Goal: Transaction & Acquisition: Purchase product/service

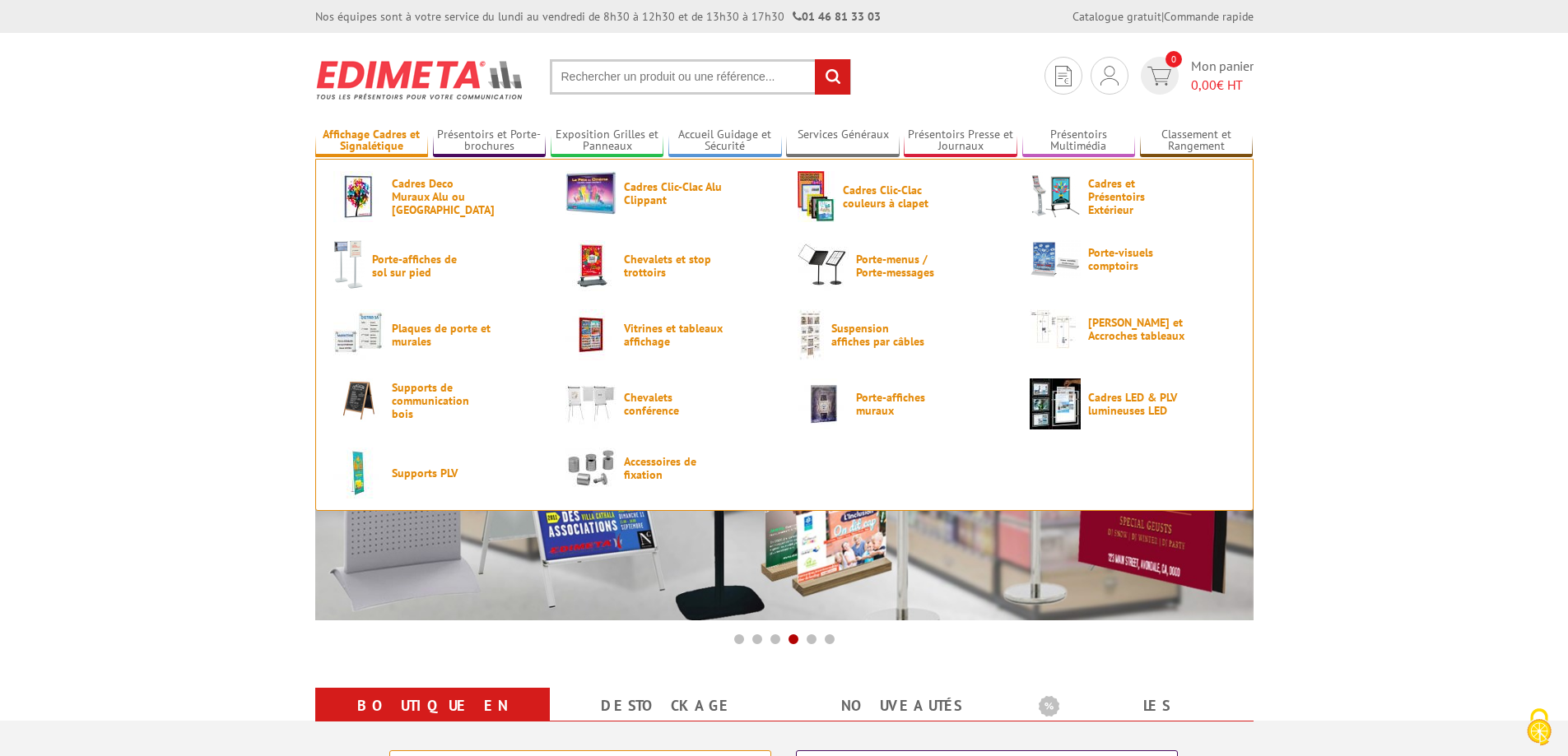
click at [388, 153] on link "Affichage Cadres et Signalétique" at bounding box center [371, 141] width 113 height 27
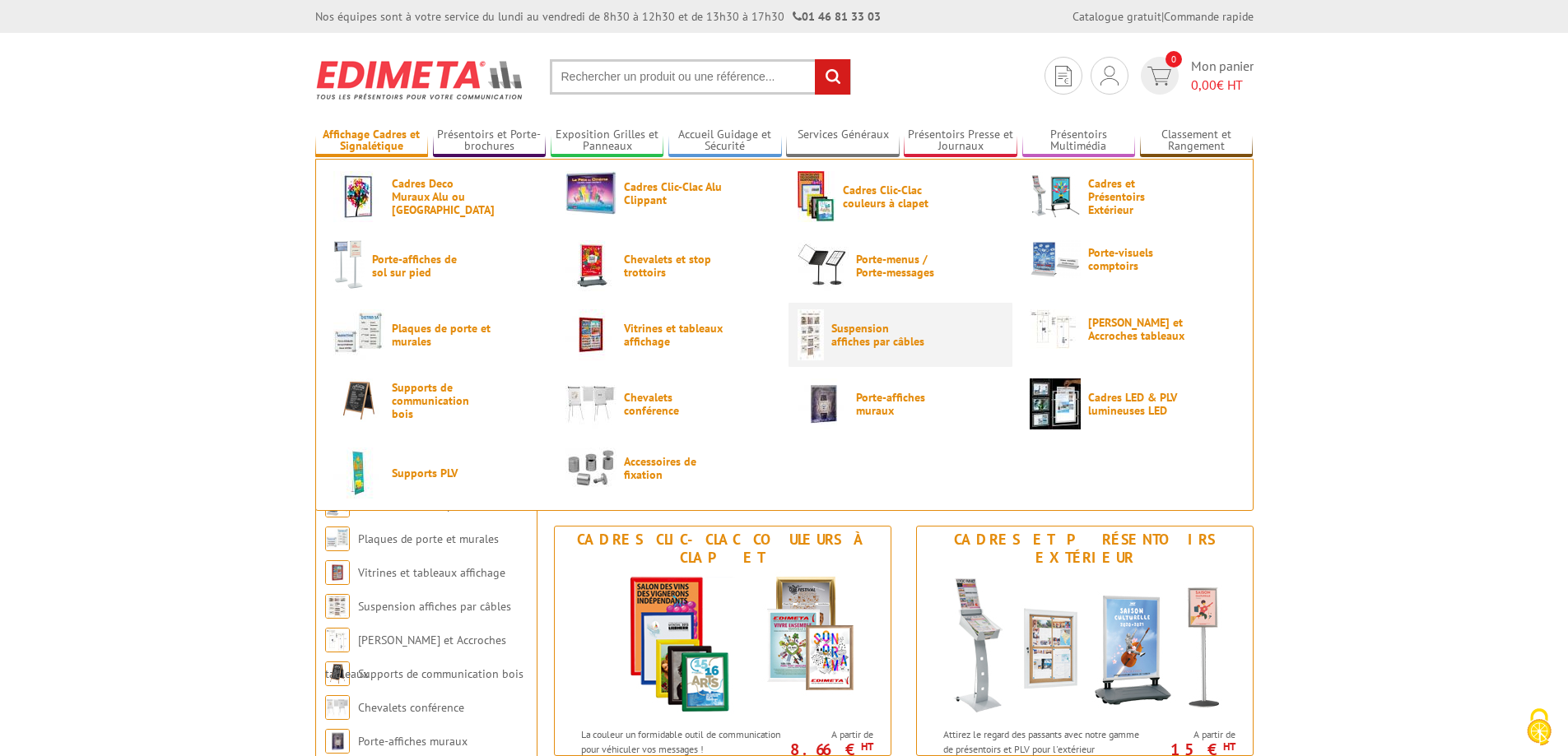
click at [887, 346] on span "Suspension affiches par câbles" at bounding box center [880, 335] width 99 height 27
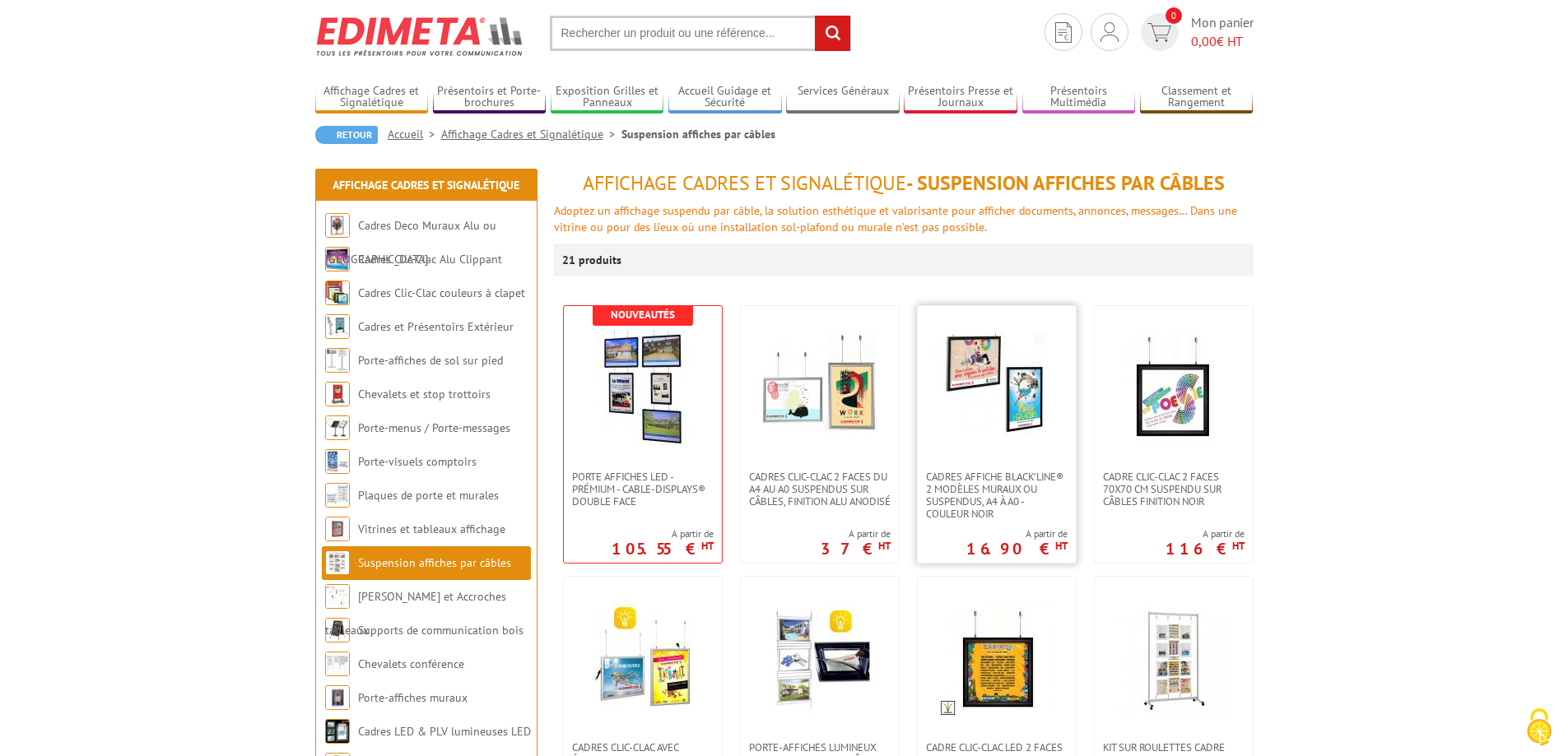
scroll to position [82, 0]
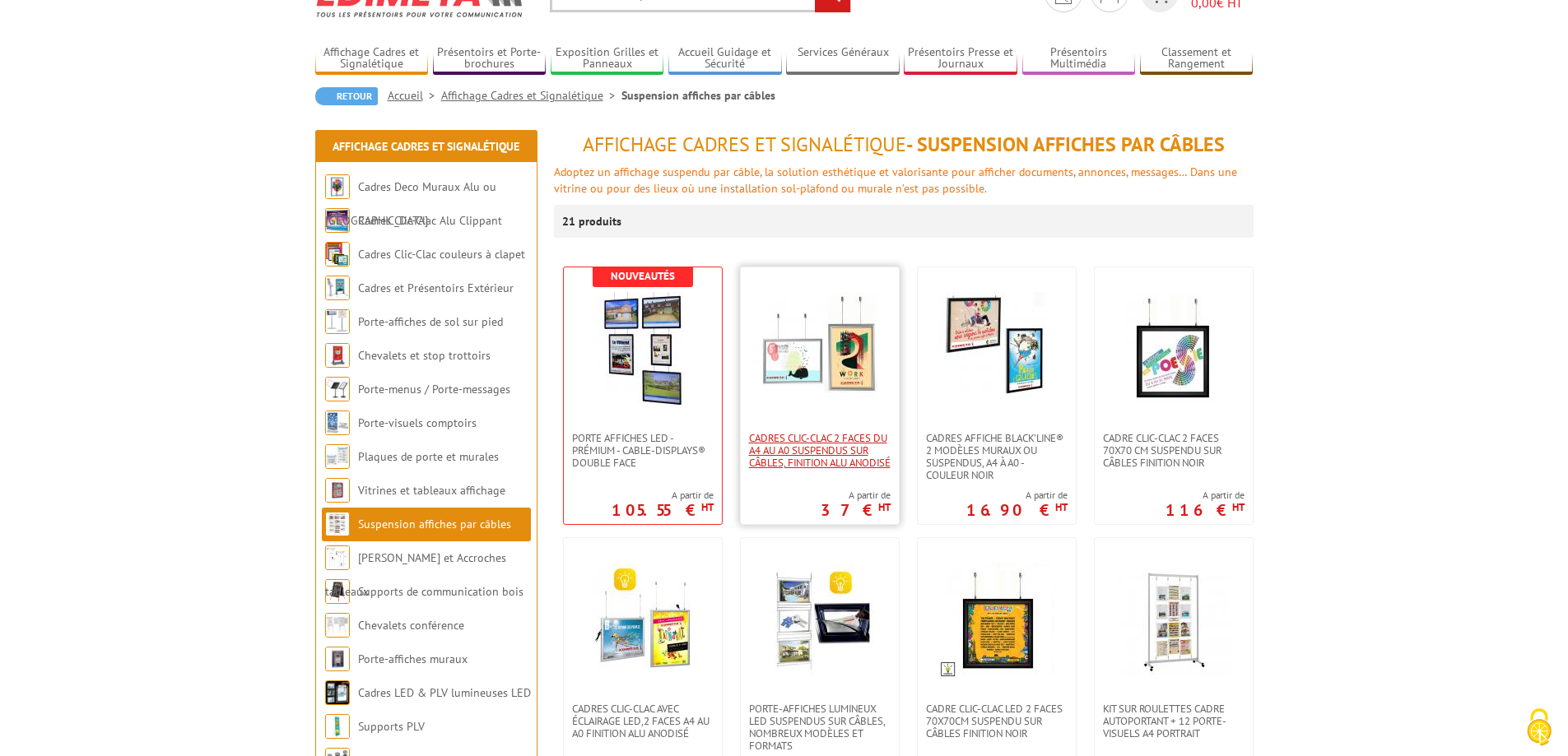
click at [871, 445] on span "Cadres Clic-Clac 2 faces du A4 au A0 suspendus sur câbles, finition alu anodisé" at bounding box center [820, 450] width 142 height 37
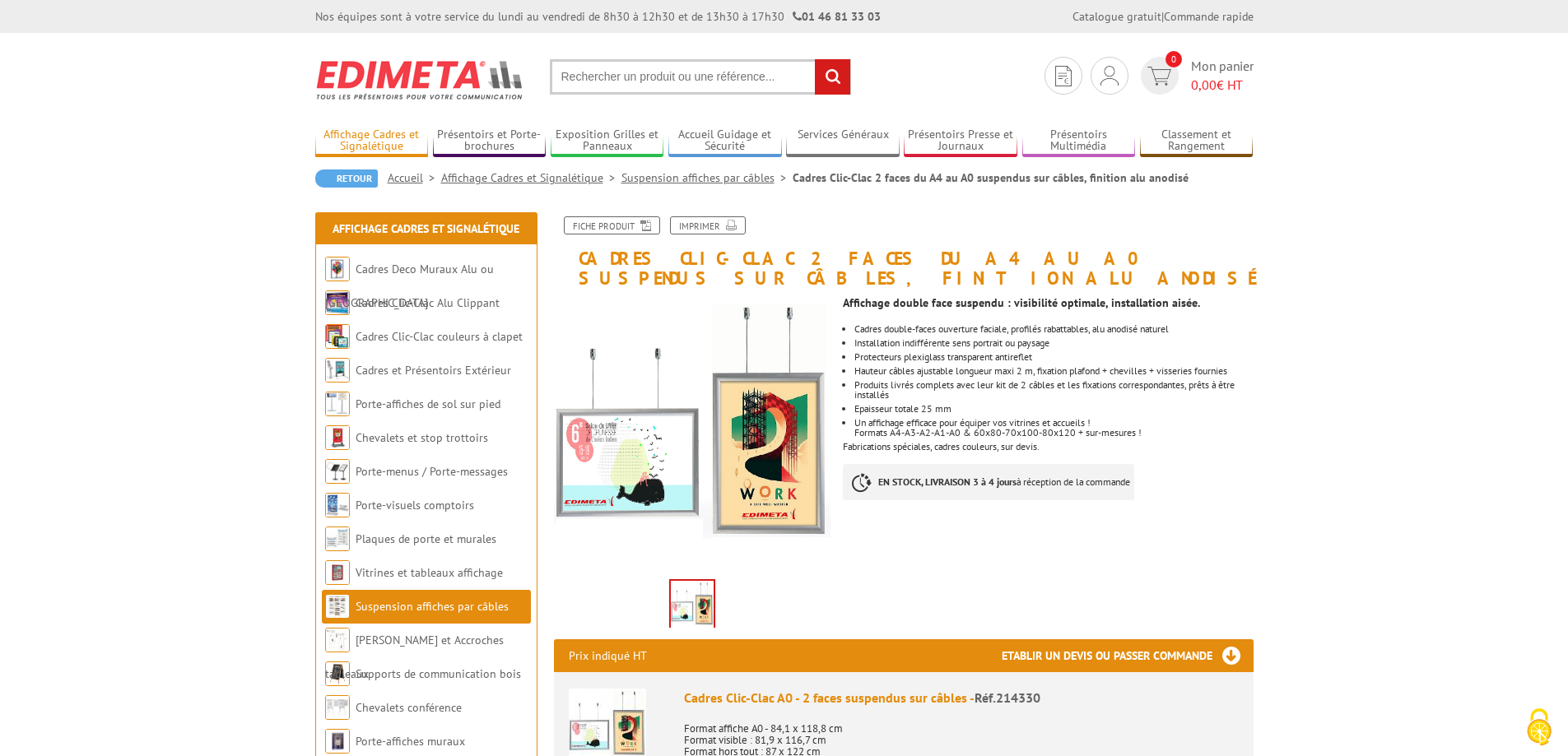
click at [360, 142] on link "Affichage Cadres et Signalétique" at bounding box center [371, 141] width 113 height 27
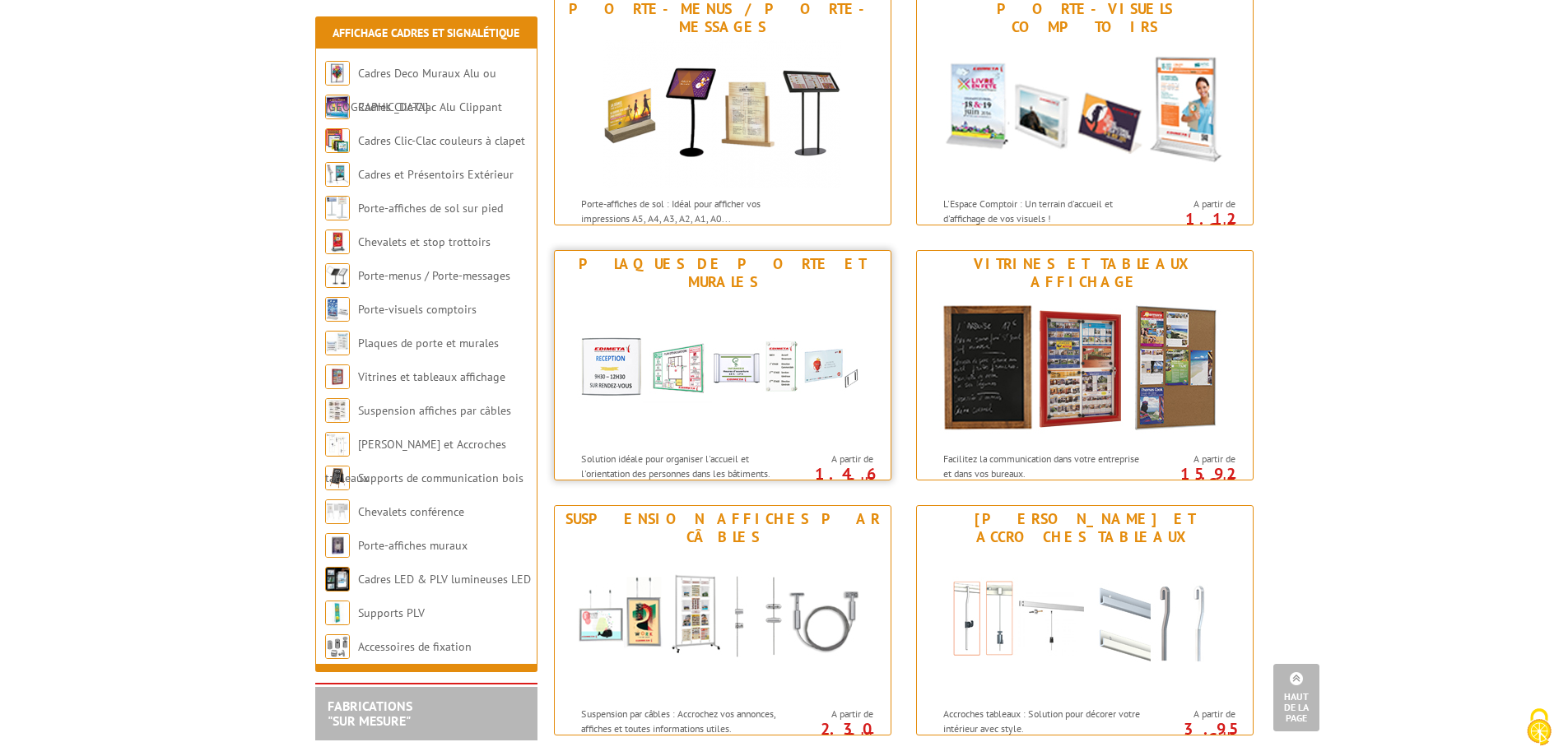
scroll to position [1234, 0]
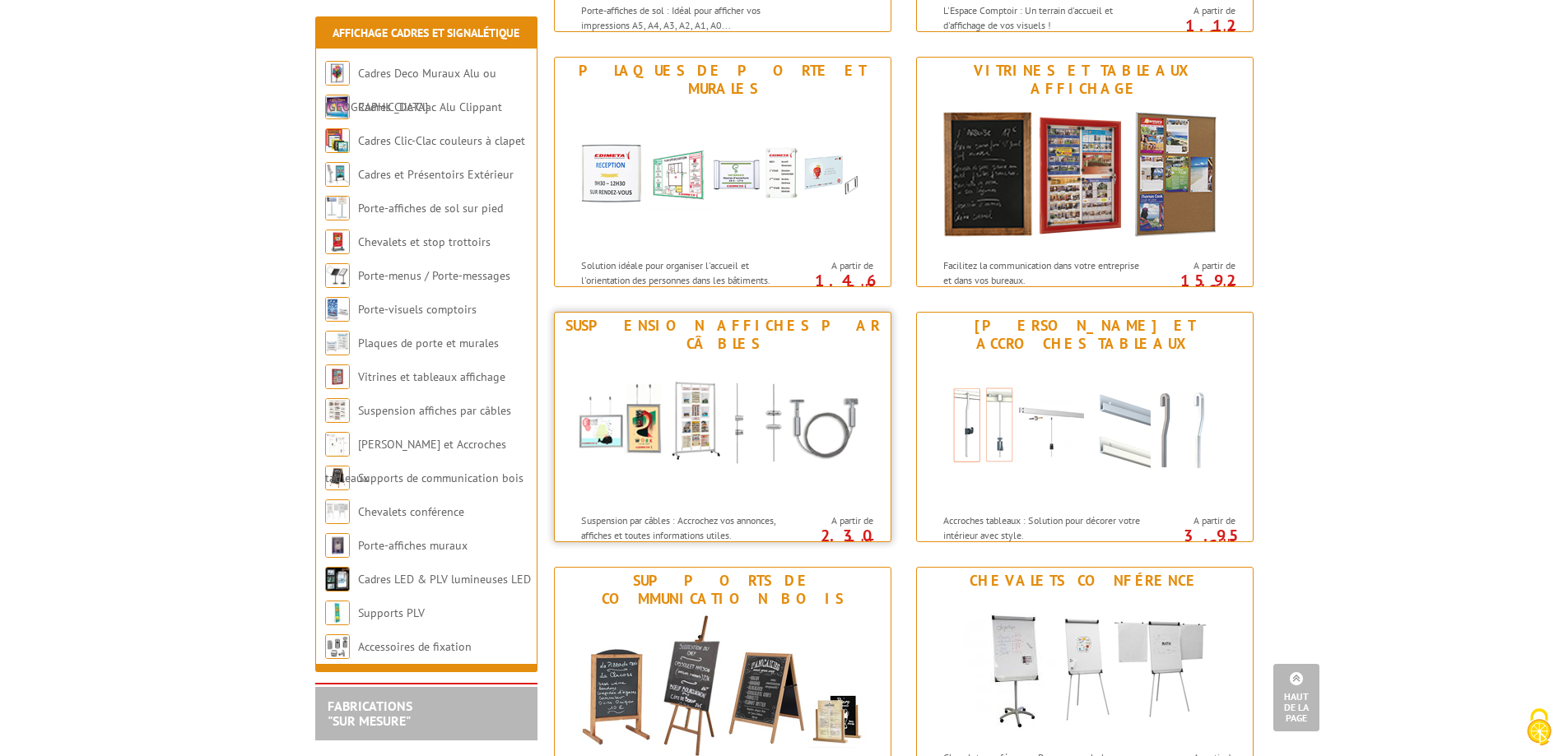
click at [719, 445] on img at bounding box center [722, 431] width 304 height 148
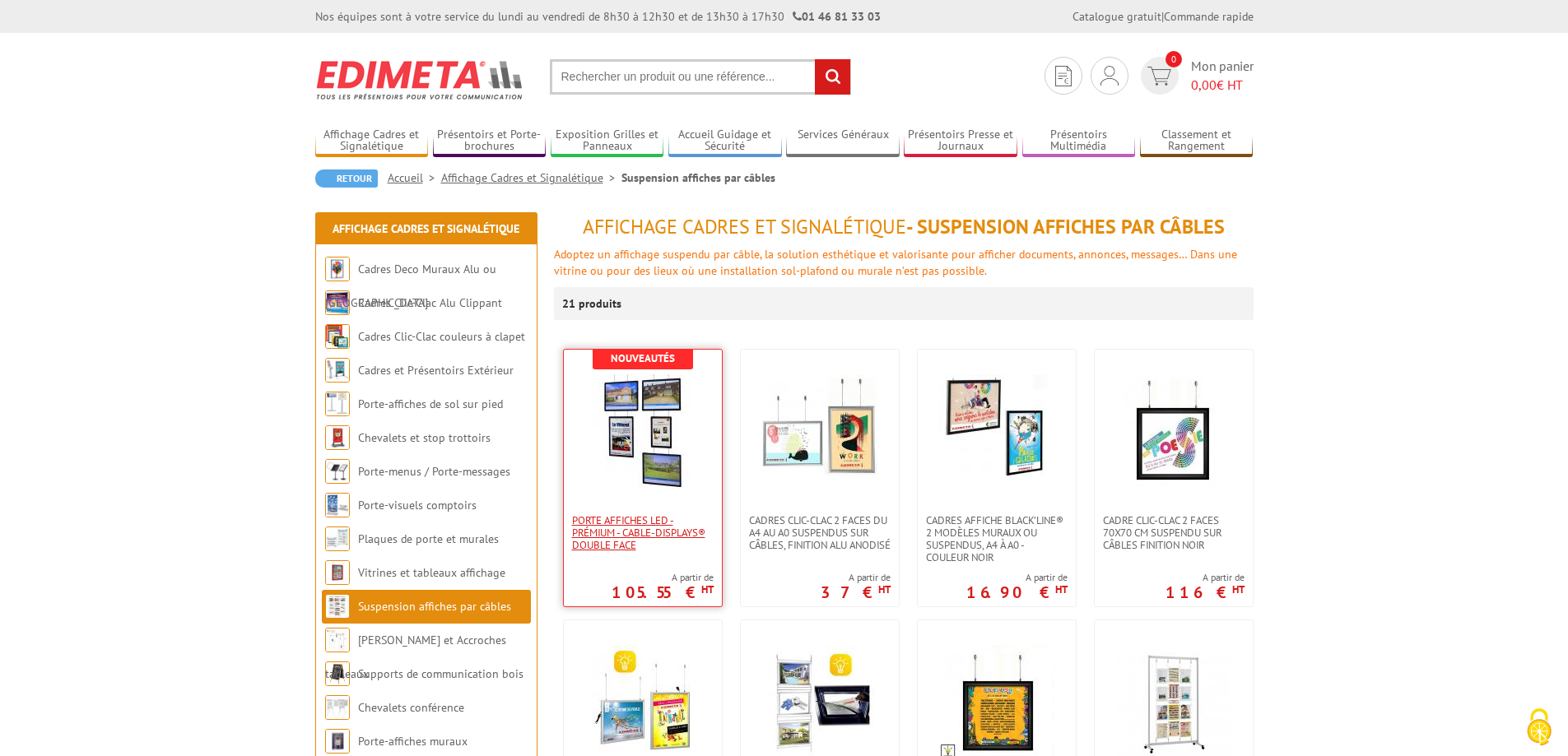
scroll to position [82, 0]
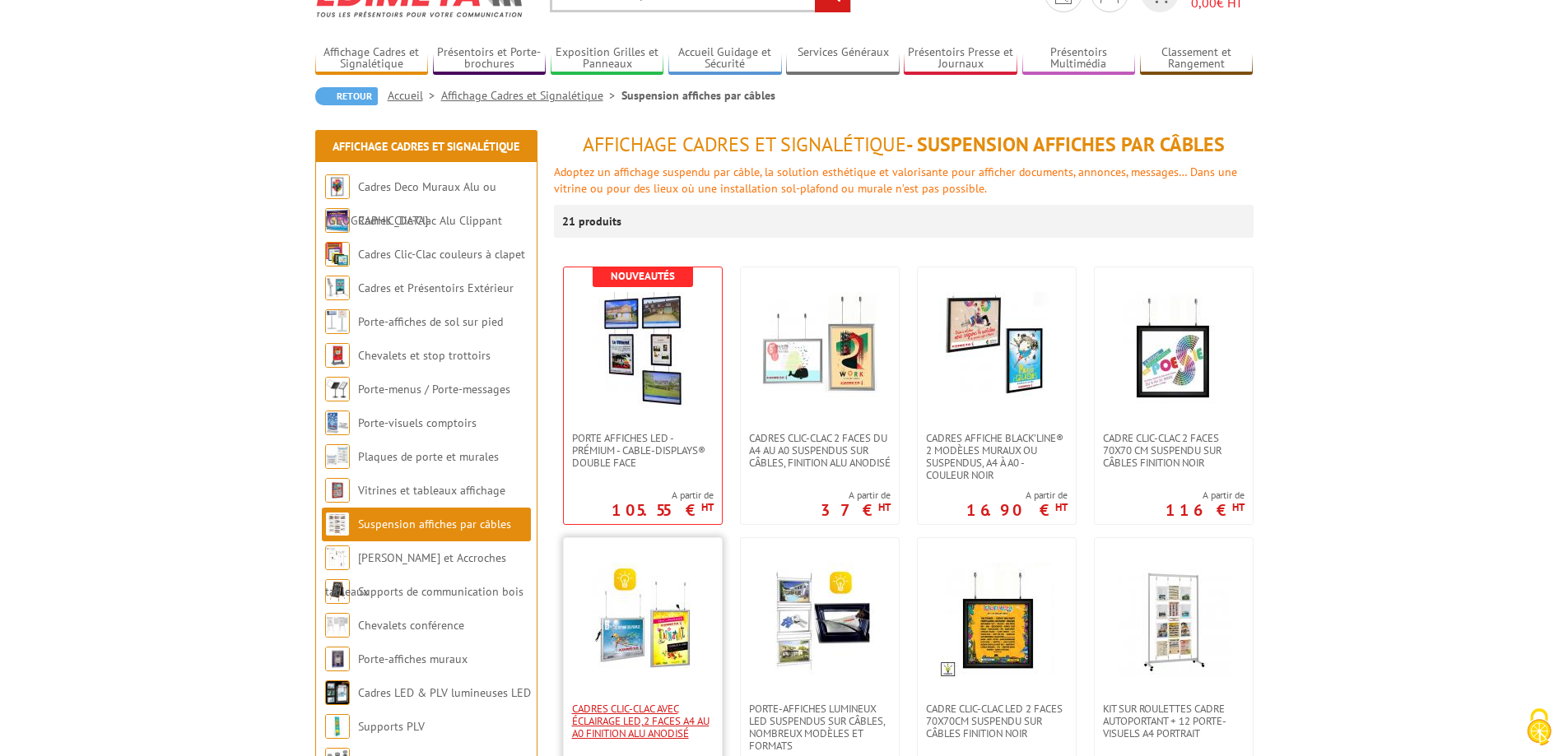
click at [640, 702] on span "Cadres clic-clac avec éclairage LED,2 Faces A4 au A0 finition Alu Anodisé" at bounding box center [643, 720] width 142 height 37
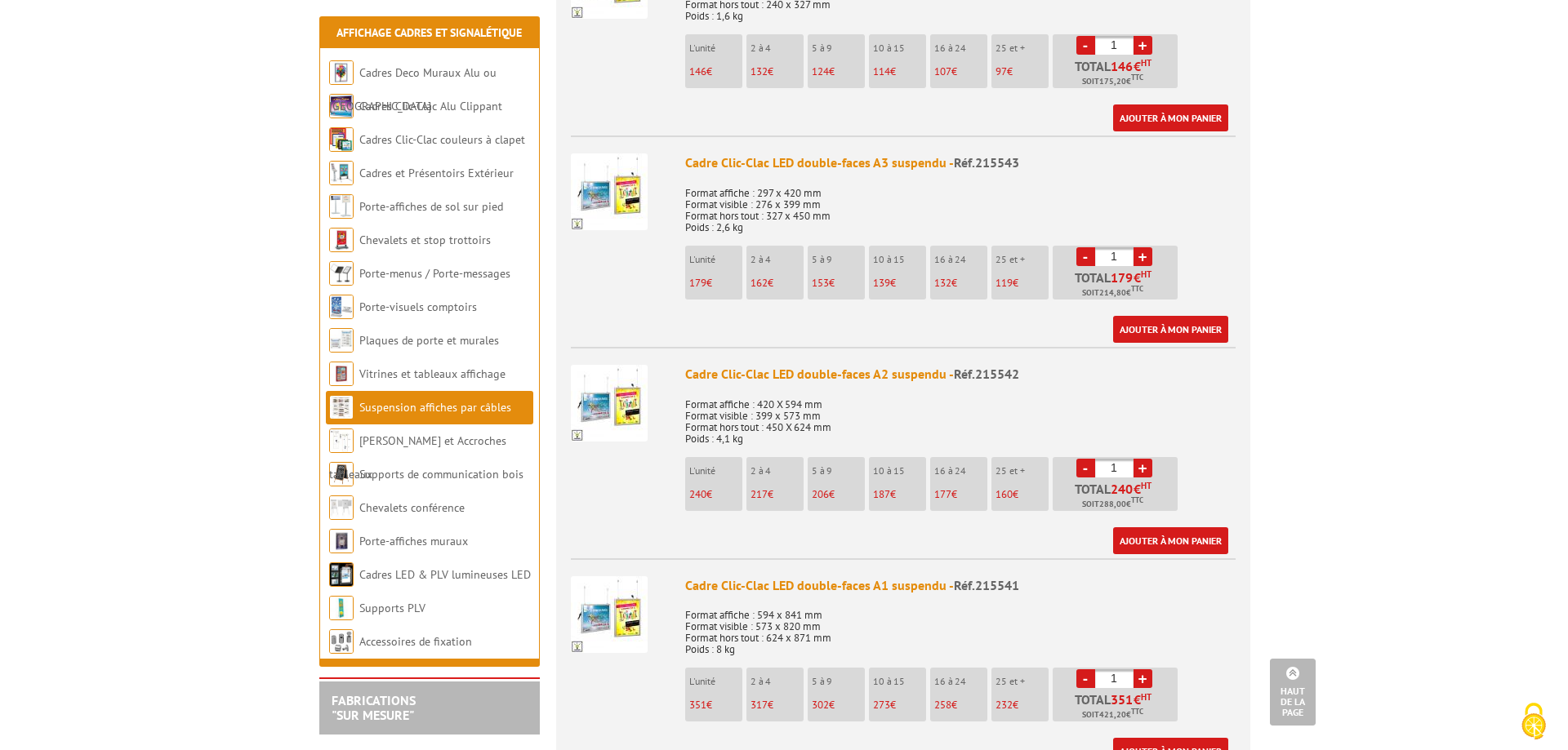
scroll to position [898, 0]
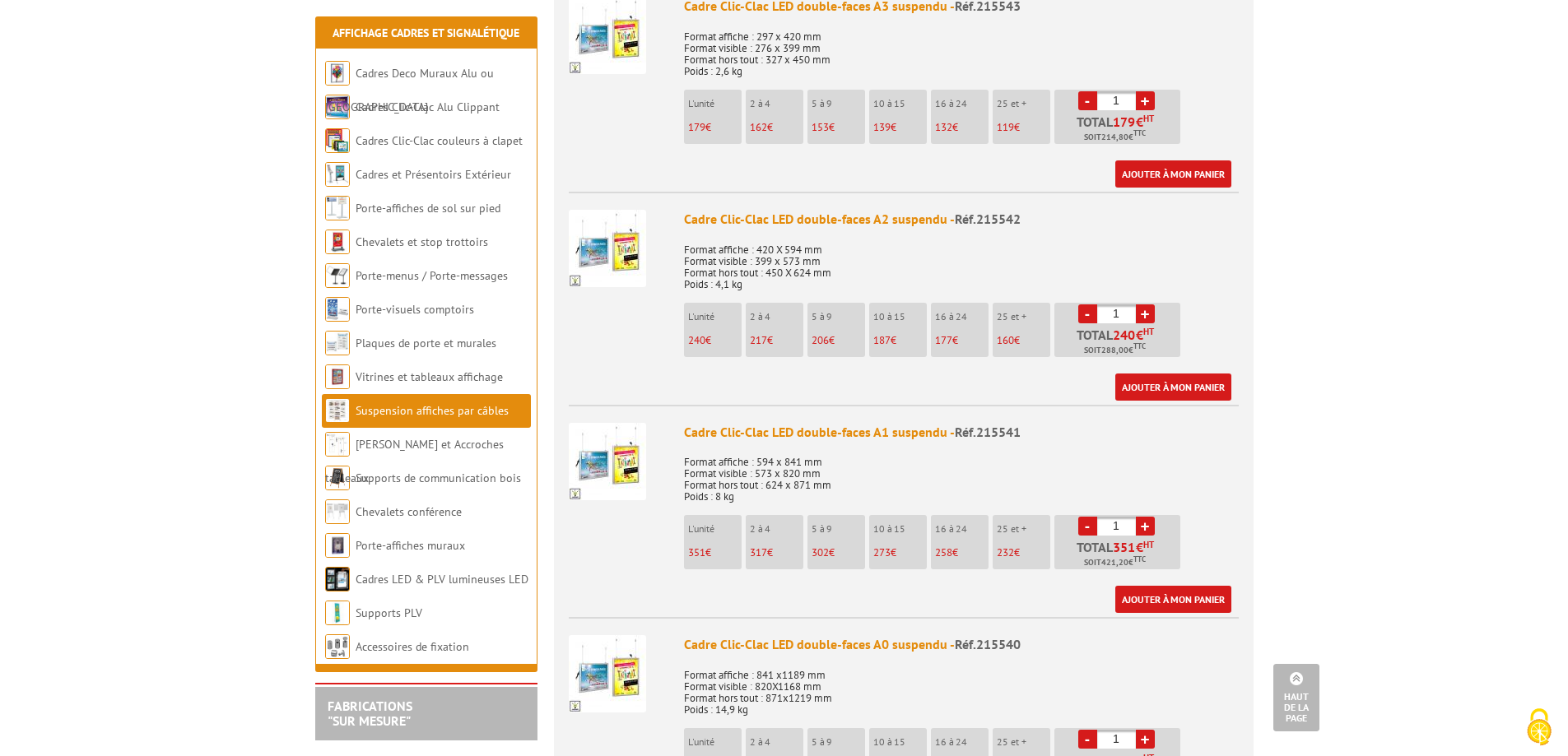
click at [1147, 304] on link "+" at bounding box center [1145, 313] width 19 height 19
type input "2"
click at [1181, 374] on link "Ajouter à mon panier" at bounding box center [1173, 387] width 116 height 27
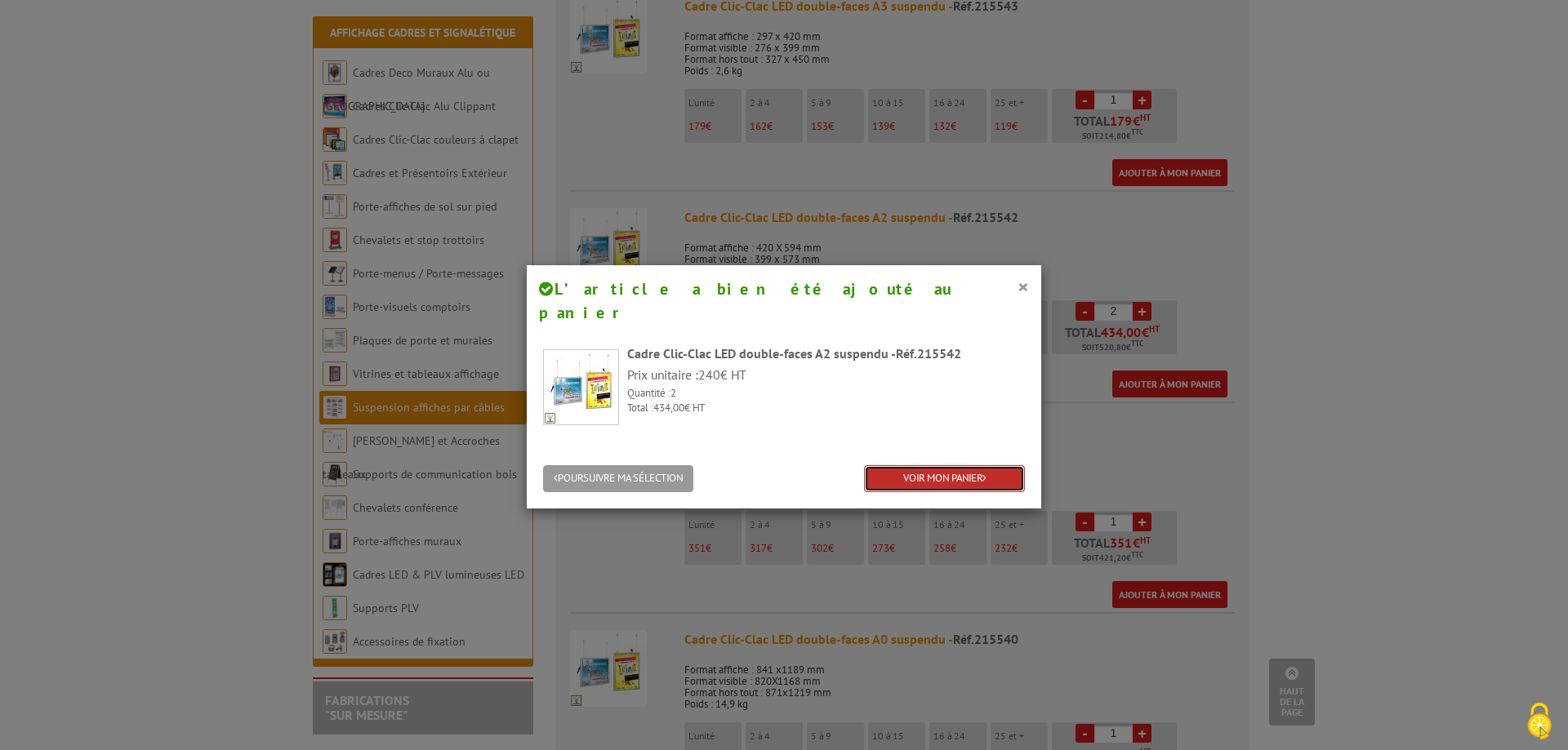
click at [919, 465] on link "VOIR MON PANIER" at bounding box center [944, 478] width 161 height 27
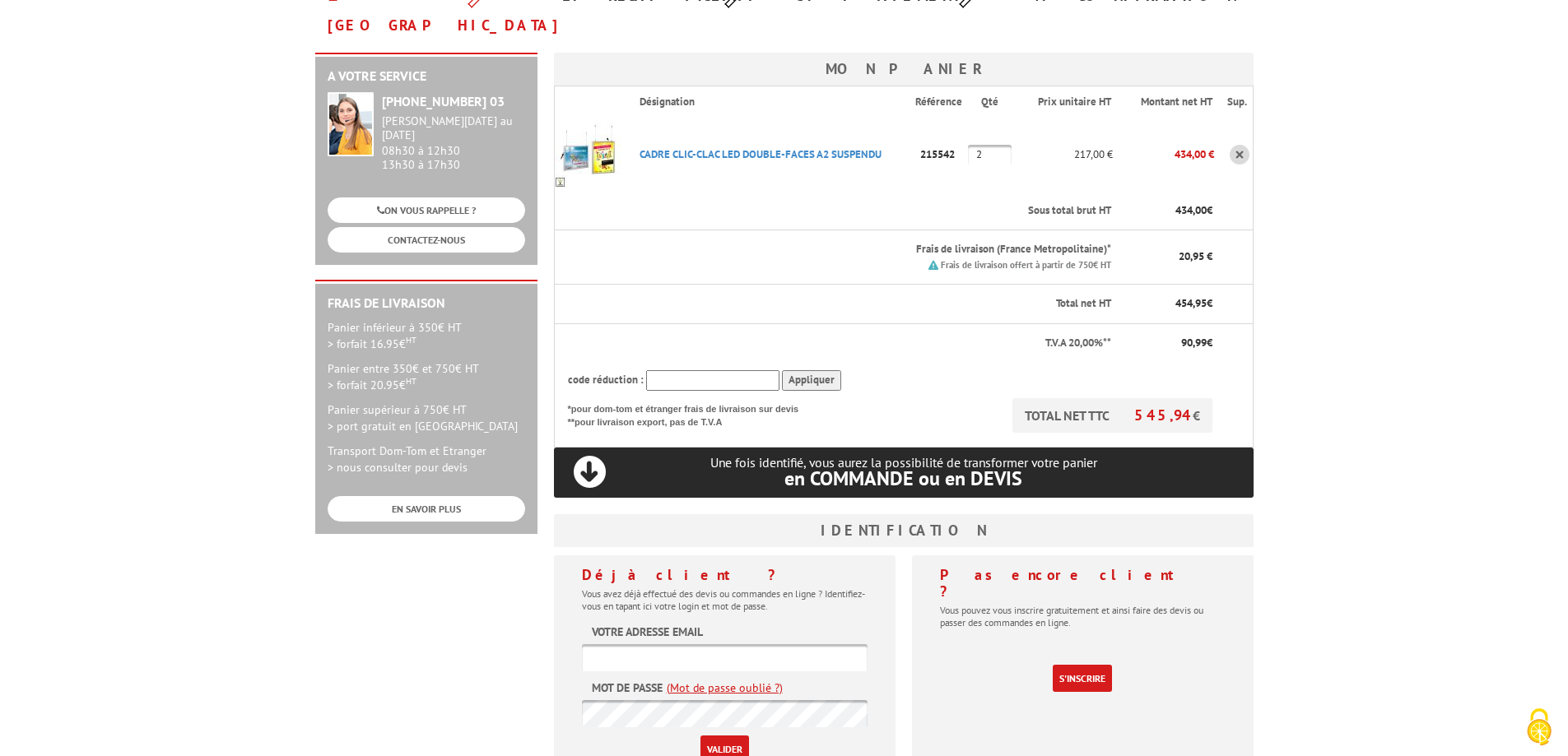
scroll to position [247, 0]
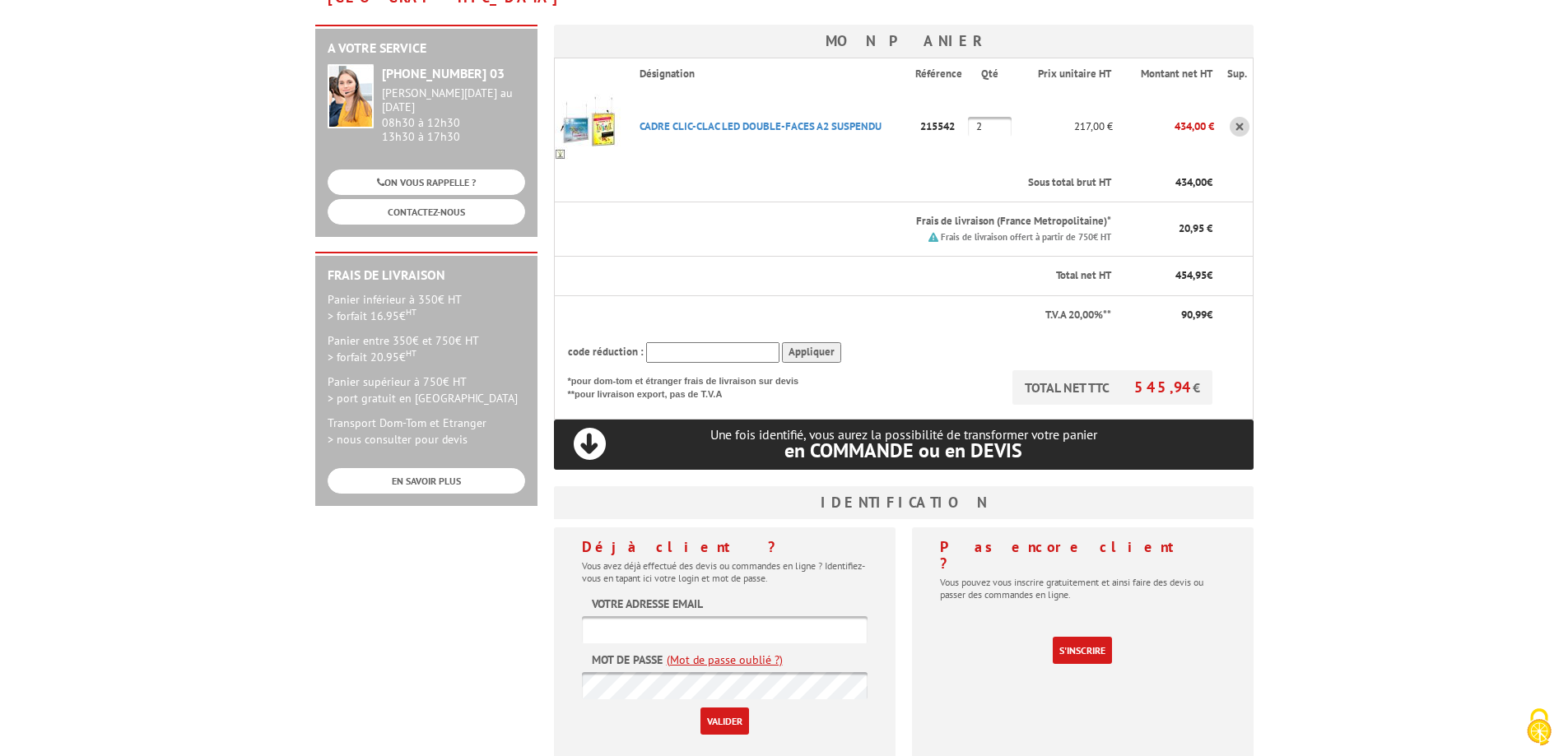
type input "[EMAIL_ADDRESS][DOMAIN_NAME]"
click at [723, 708] on input "Valider" at bounding box center [725, 721] width 48 height 27
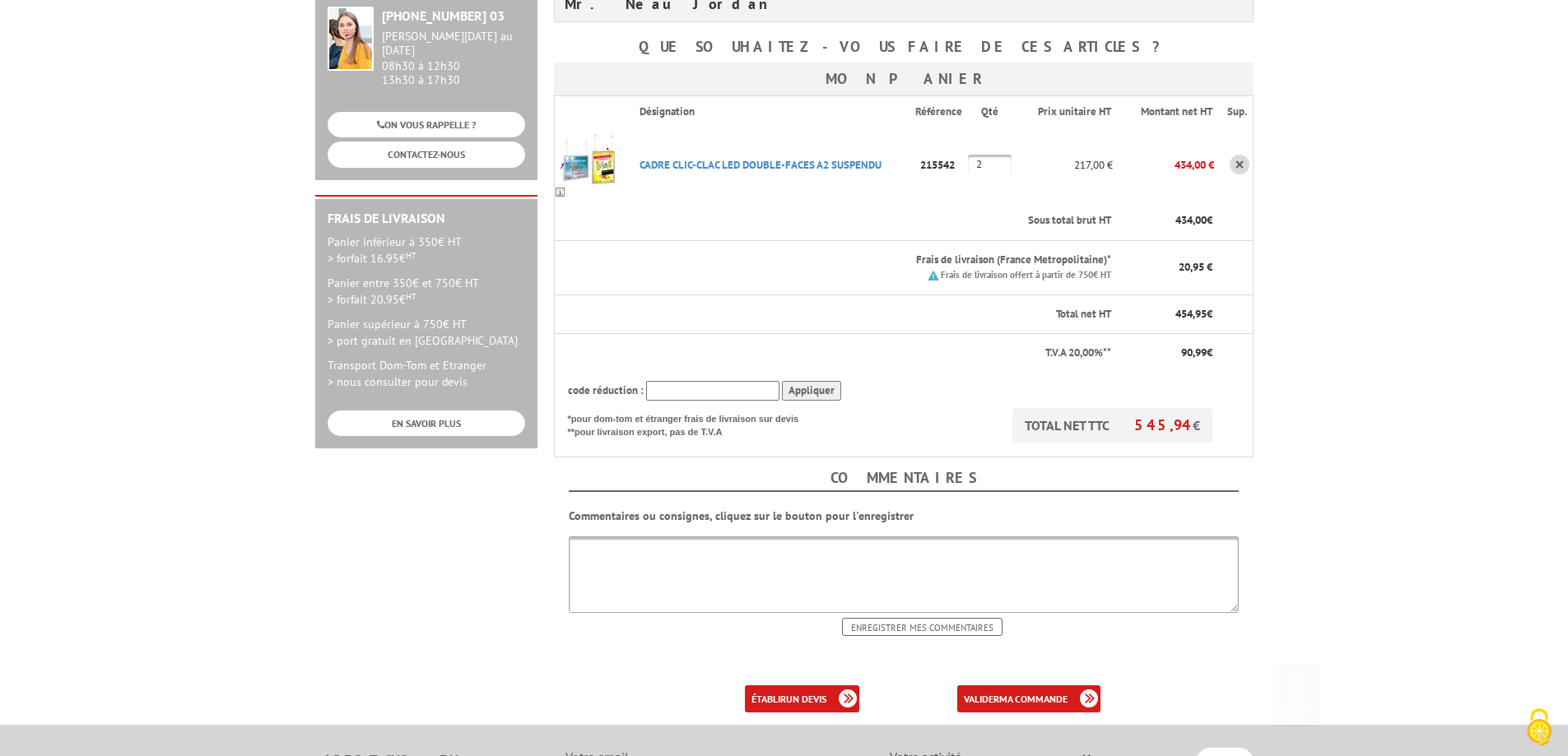
scroll to position [329, 0]
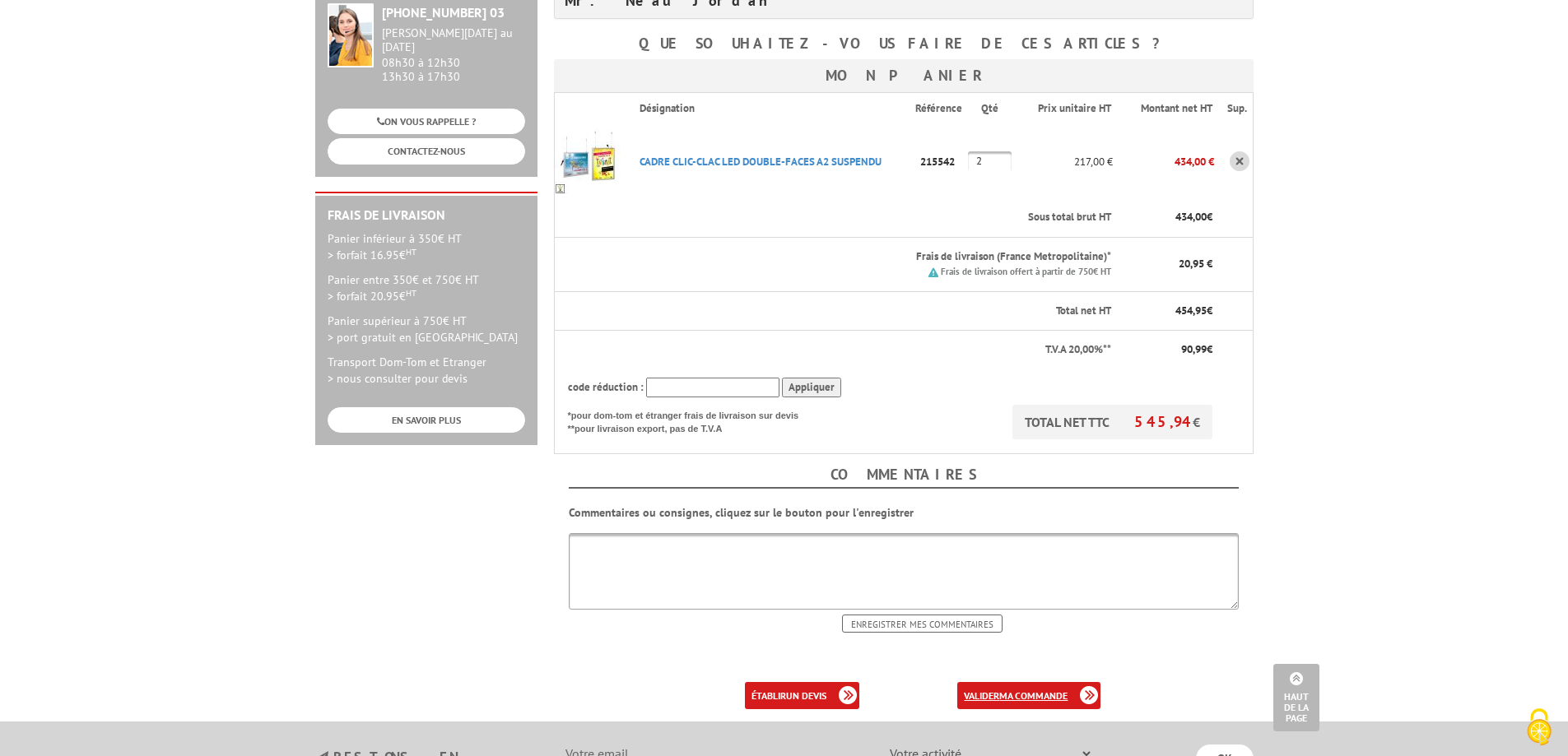
click at [1043, 682] on link "valider ma commande" at bounding box center [1029, 695] width 143 height 27
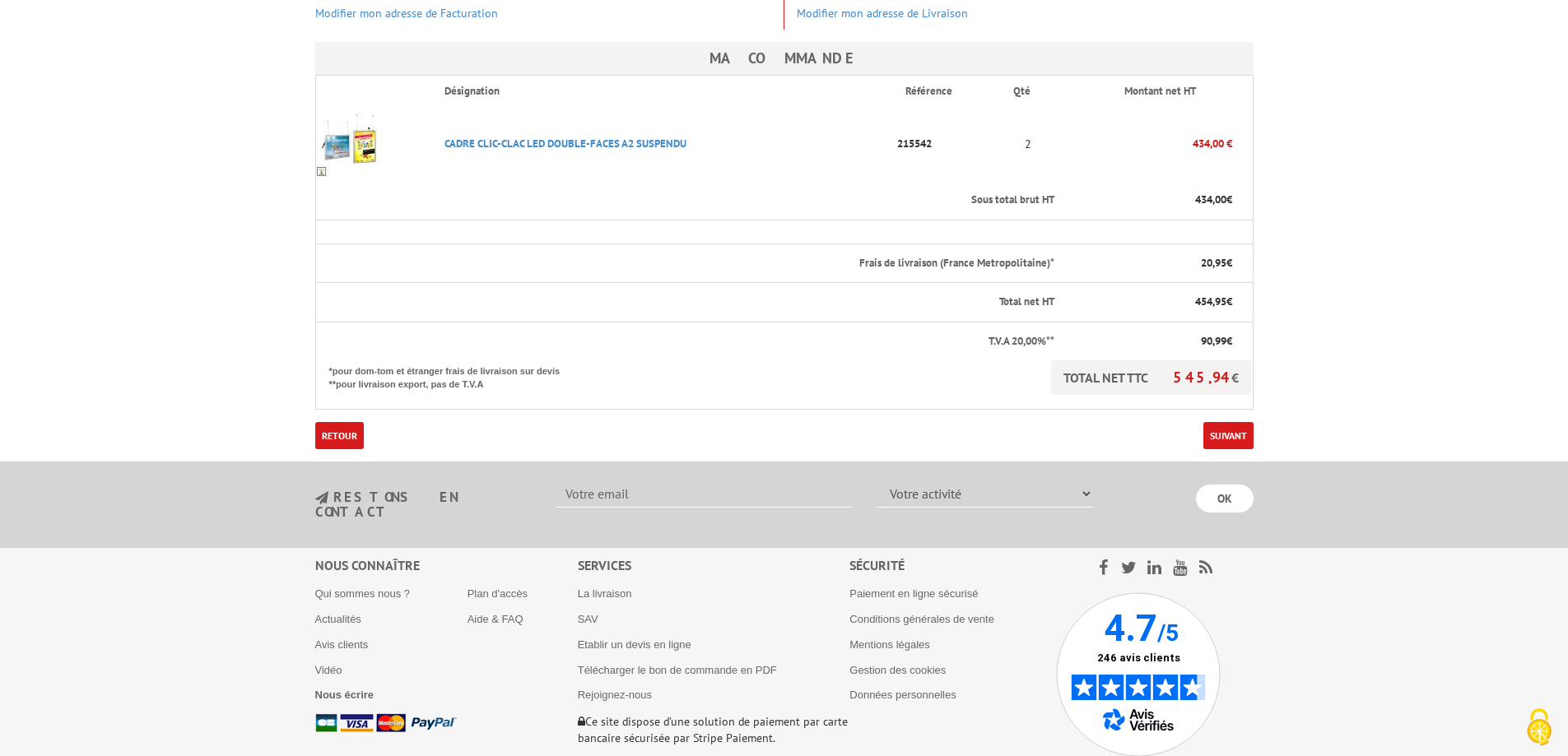
scroll to position [411, 0]
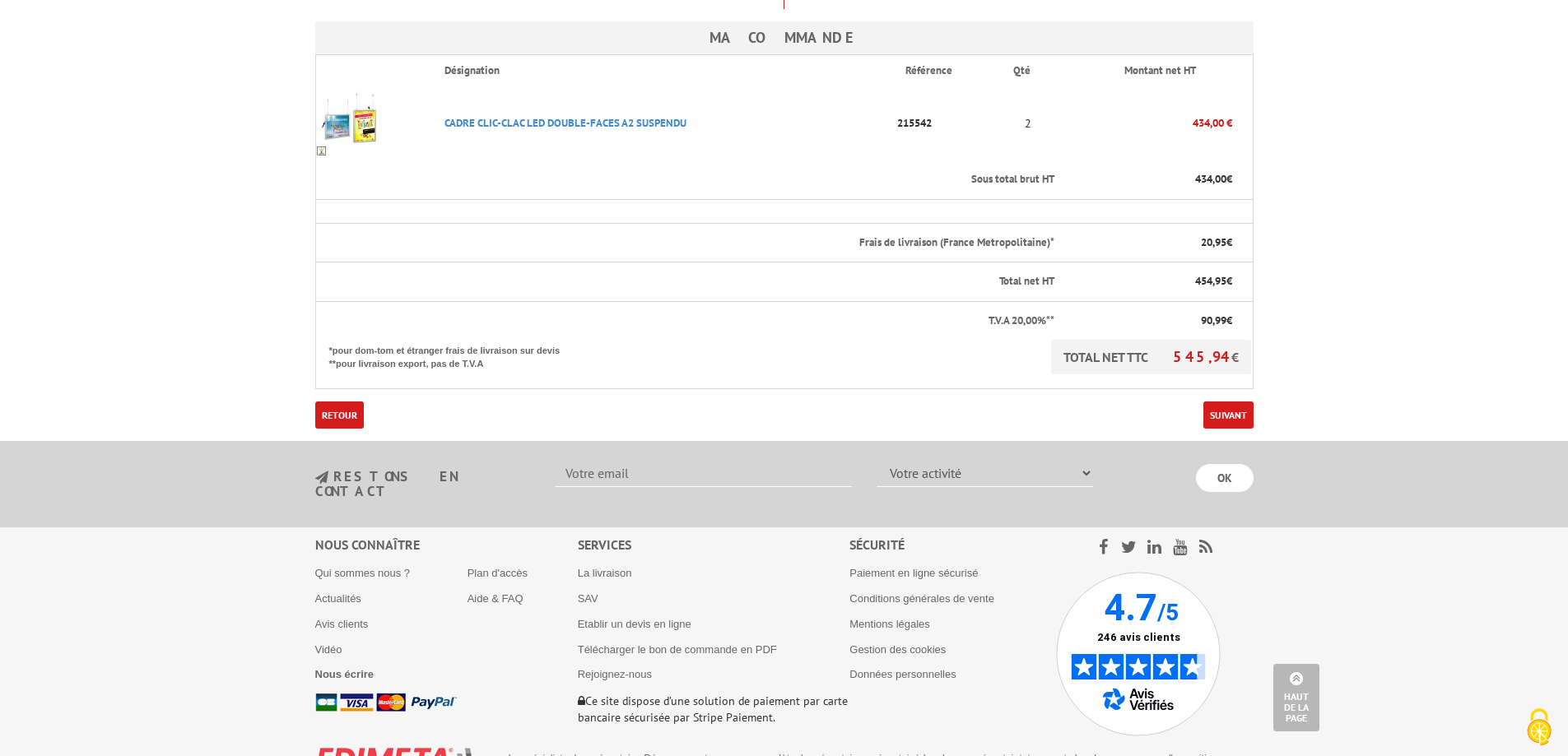
click at [1235, 370] on form "Ma commande Désignation Référence Qté Montant net HT Sous total brut HT 434,00 …" at bounding box center [784, 225] width 938 height 407
click at [1236, 402] on link "Suivant" at bounding box center [1229, 415] width 50 height 27
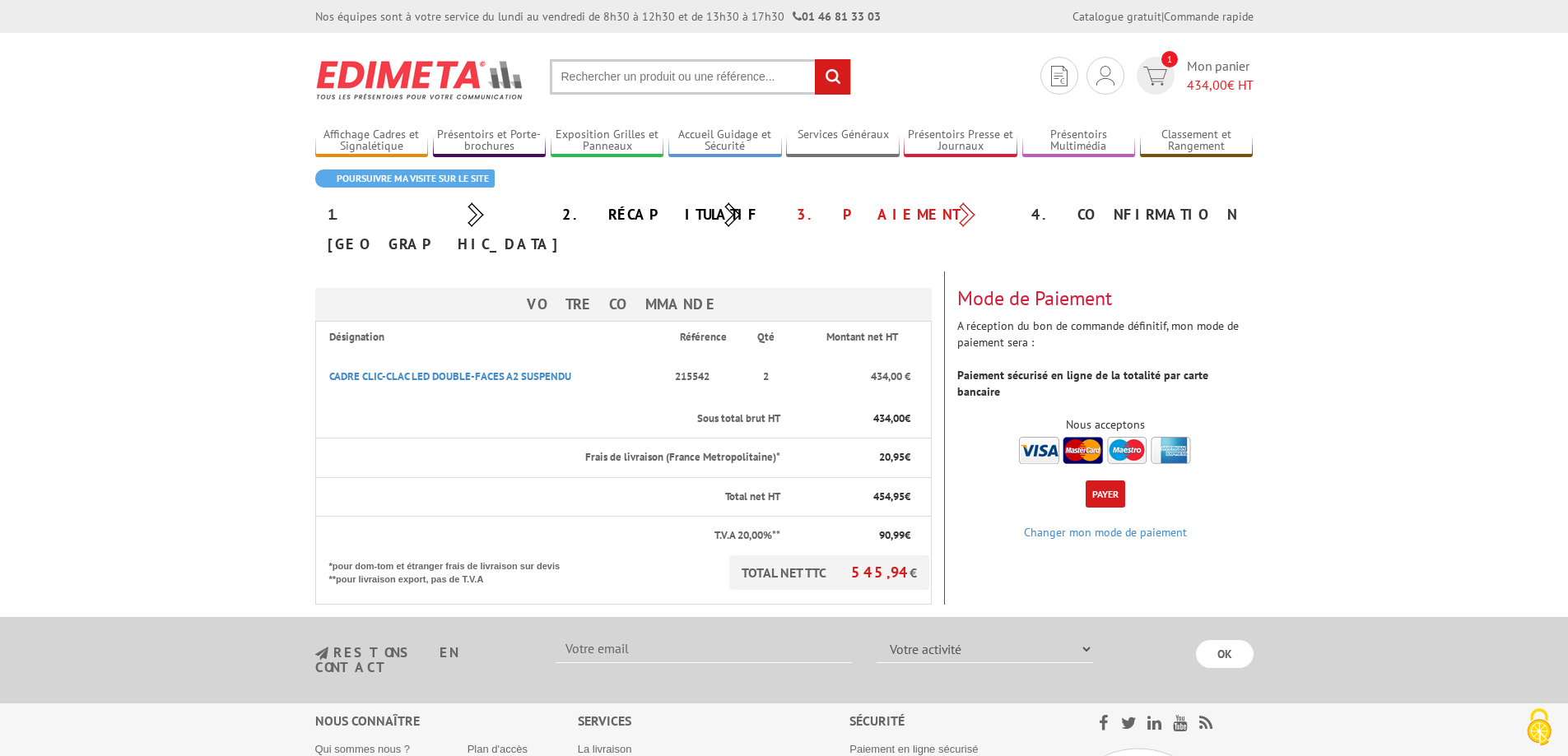
click at [1108, 480] on button "Payer" at bounding box center [1105, 494] width 39 height 27
